Goal: Navigation & Orientation: Find specific page/section

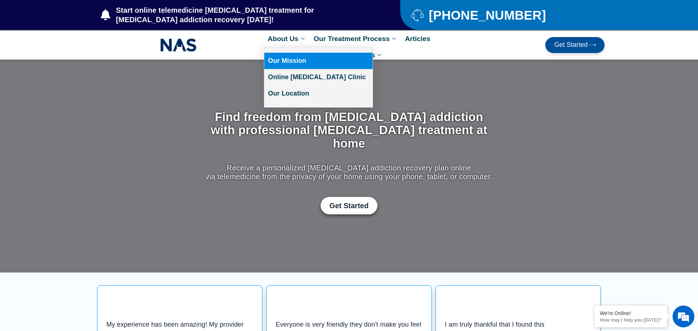
click at [302, 59] on link "Our Mission" at bounding box center [318, 61] width 108 height 16
